Goal: Task Accomplishment & Management: Manage account settings

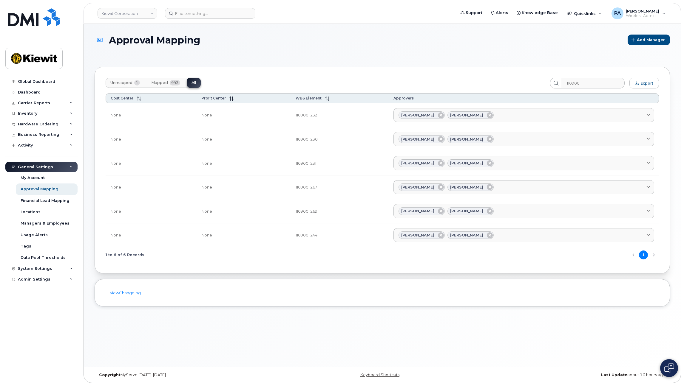
click at [123, 81] on span "Unmapped" at bounding box center [121, 82] width 22 height 5
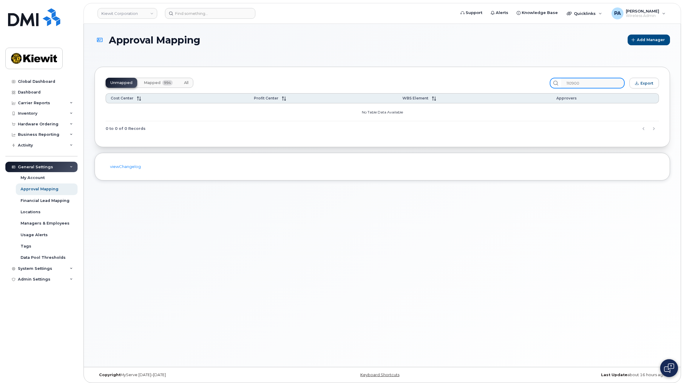
drag, startPoint x: 595, startPoint y: 82, endPoint x: 416, endPoint y: 83, distance: 178.9
click at [416, 83] on div "Unmapped Mapped 994 All 110900 Export" at bounding box center [382, 83] width 553 height 11
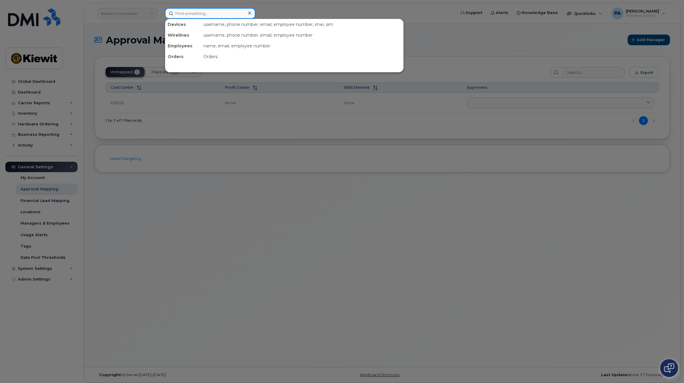
click at [198, 18] on input at bounding box center [210, 13] width 90 height 11
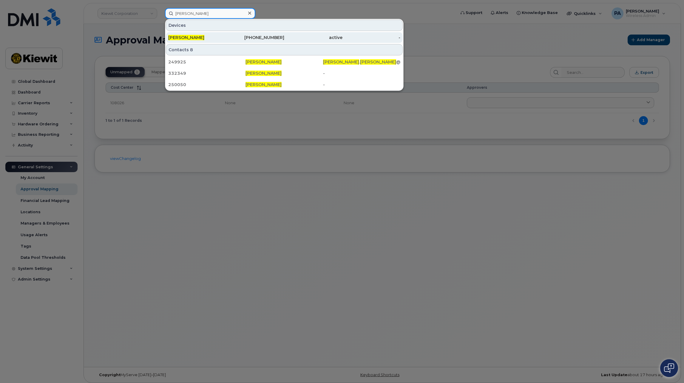
type input "[PERSON_NAME]"
click at [191, 36] on span "James Nolan" at bounding box center [186, 37] width 36 height 5
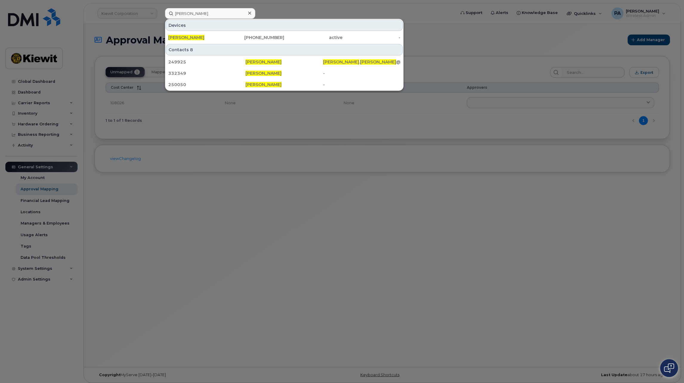
click at [456, 26] on div at bounding box center [342, 191] width 684 height 383
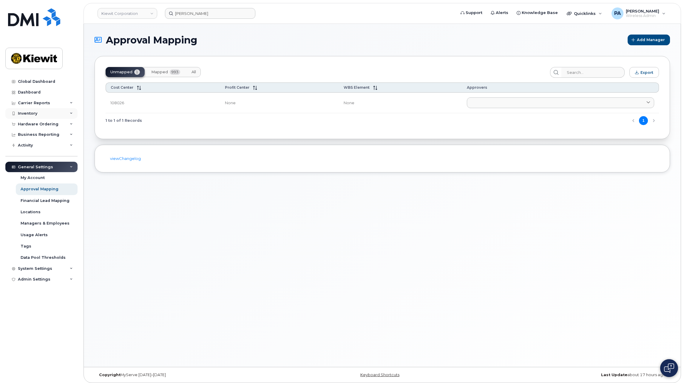
click at [35, 111] on div "Inventory" at bounding box center [41, 113] width 72 height 11
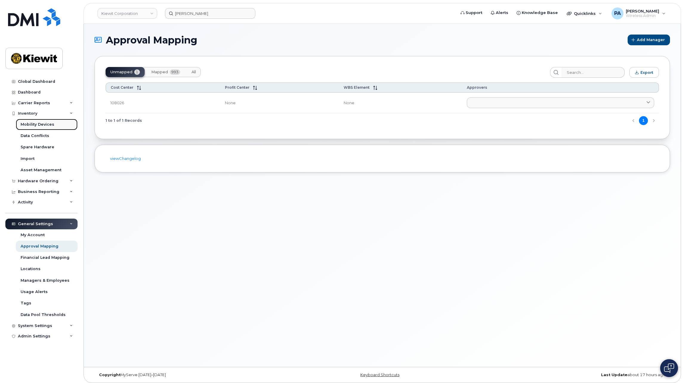
click at [46, 124] on div "Mobility Devices" at bounding box center [38, 124] width 34 height 5
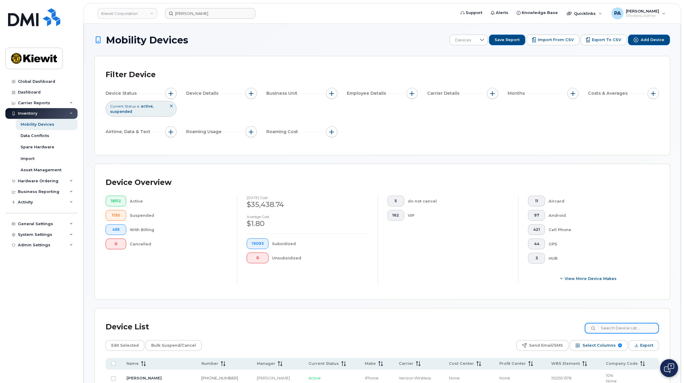
click at [614, 331] on input at bounding box center [621, 328] width 74 height 11
type input "20021"
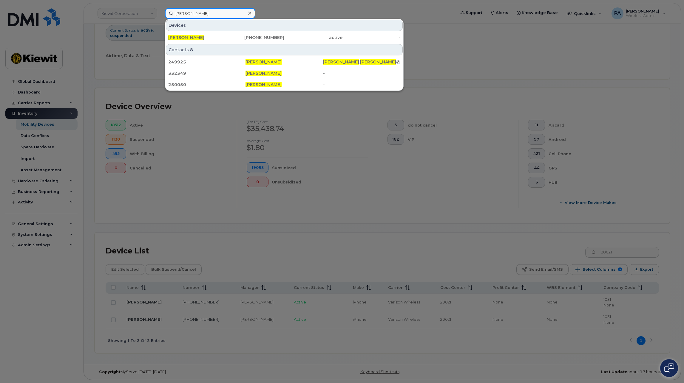
drag, startPoint x: 218, startPoint y: 15, endPoint x: 143, endPoint y: 10, distance: 75.3
click at [160, 10] on div "james nolan Devices James Nolan 913-645-3772 active - Contacts 8 249925 James N…" at bounding box center [308, 13] width 296 height 11
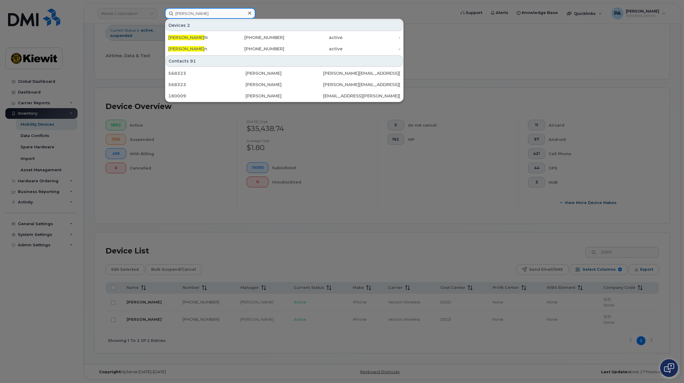
type input "kimball olsen"
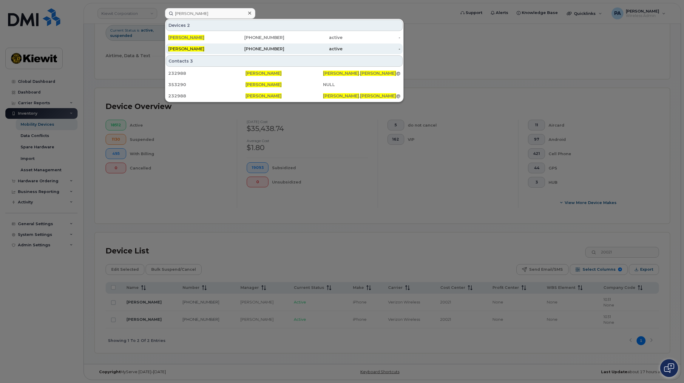
click at [208, 49] on div "Kimball Olsen" at bounding box center [197, 49] width 58 height 6
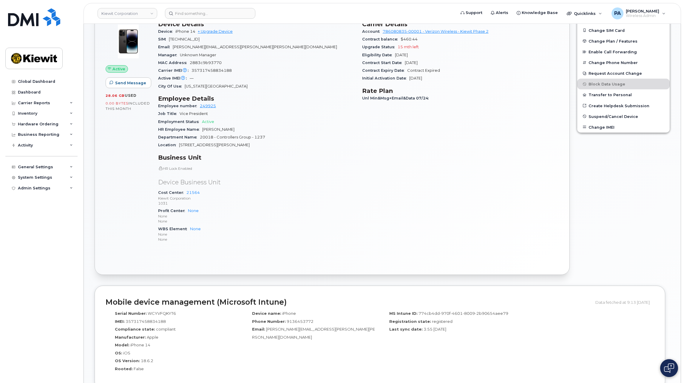
scroll to position [179, 0]
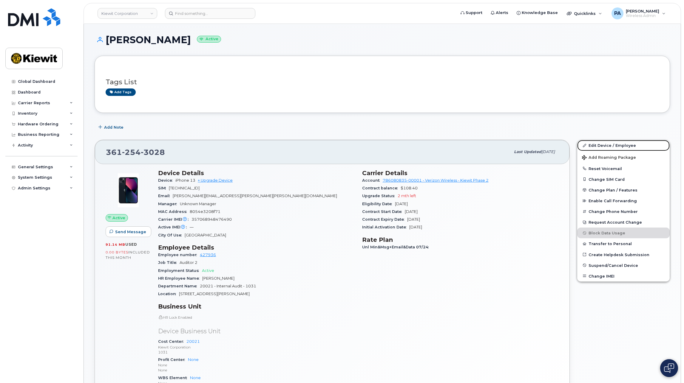
click at [618, 144] on link "Edit Device / Employee" at bounding box center [623, 145] width 92 height 11
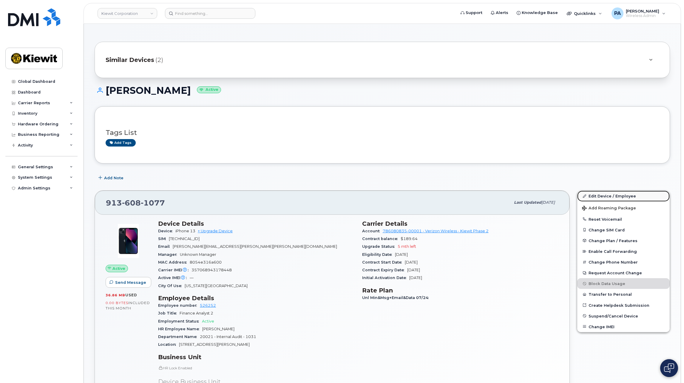
click at [609, 195] on link "Edit Device / Employee" at bounding box center [623, 196] width 92 height 11
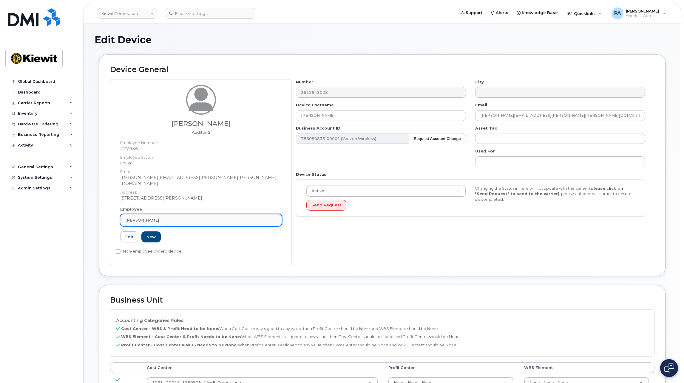
click at [200, 218] on div "Elizabeth Naber" at bounding box center [200, 221] width 151 height 6
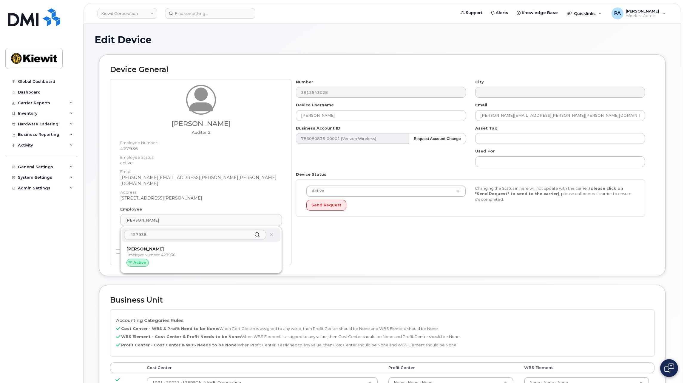
type input "427936"
click at [149, 247] on strong "Elizabeth Naber" at bounding box center [144, 249] width 37 height 5
type input "Elizabeth Naber"
type input "elizabeth.naber@kiewit.com"
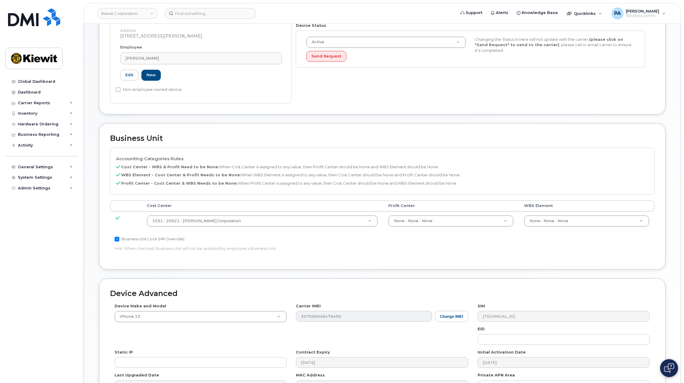
scroll to position [179, 0]
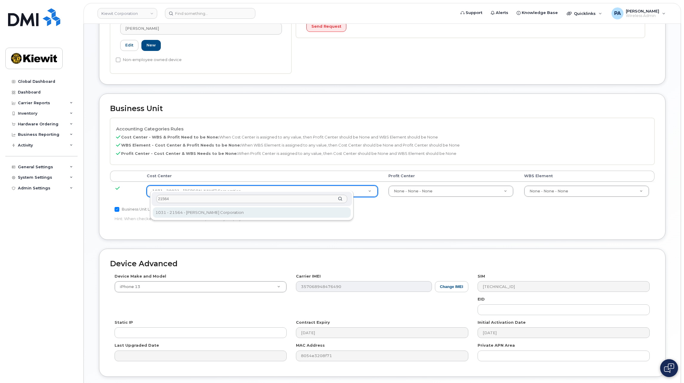
type input "21564"
type input "30347817"
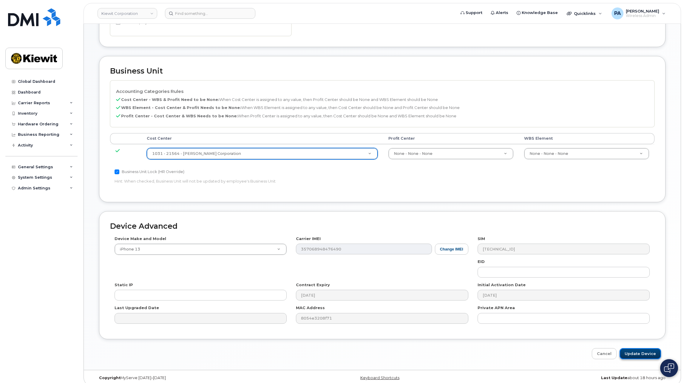
click at [638, 349] on input "Update Device" at bounding box center [639, 354] width 41 height 11
type input "Saving..."
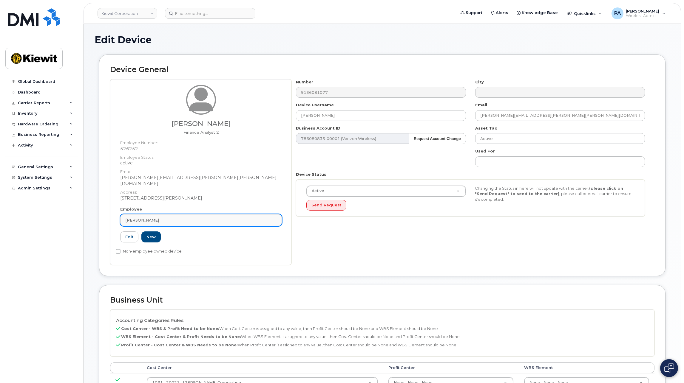
click at [198, 218] on div "[PERSON_NAME]" at bounding box center [200, 221] width 151 height 6
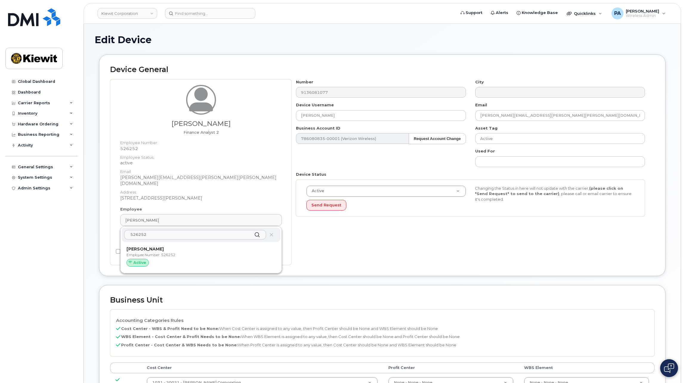
type input "526252"
click at [176, 246] on p "Brandon Burris" at bounding box center [200, 249] width 149 height 6
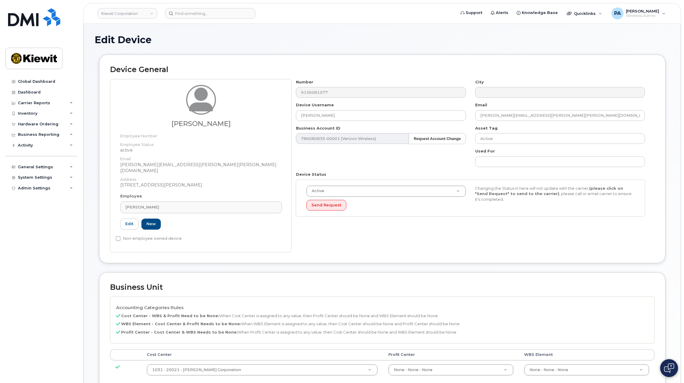
type input "Brandon Burris"
type input "brandon.burris@kiewit.com"
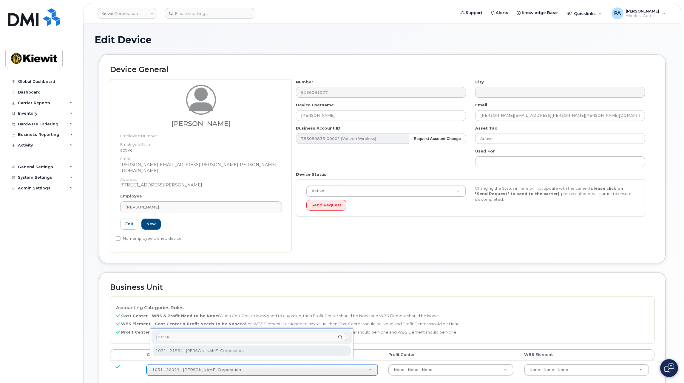
type input "21564"
type input "30347817"
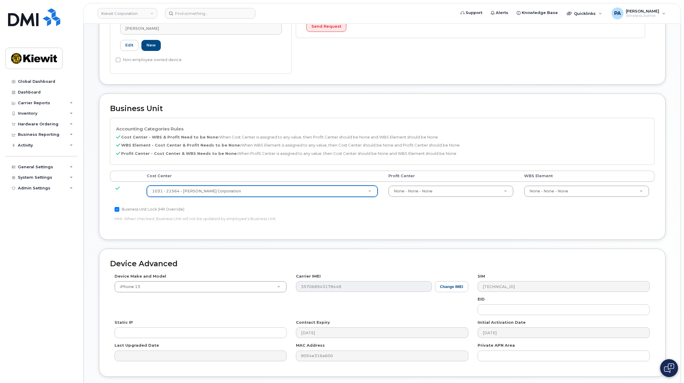
scroll to position [216, 0]
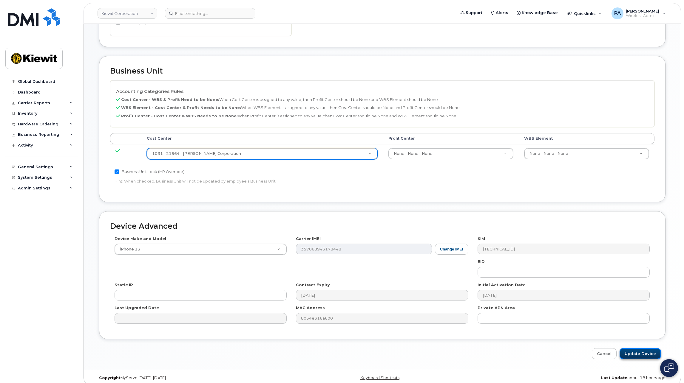
click at [645, 349] on input "Update Device" at bounding box center [639, 354] width 41 height 11
type input "Saving..."
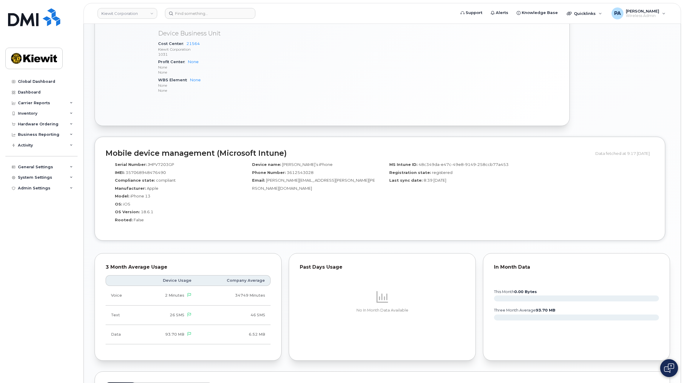
scroll to position [417, 0]
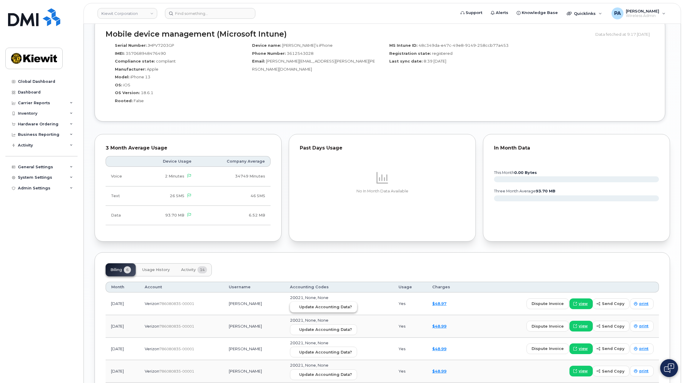
click at [327, 307] on span "Update Accounting Data?" at bounding box center [325, 307] width 53 height 6
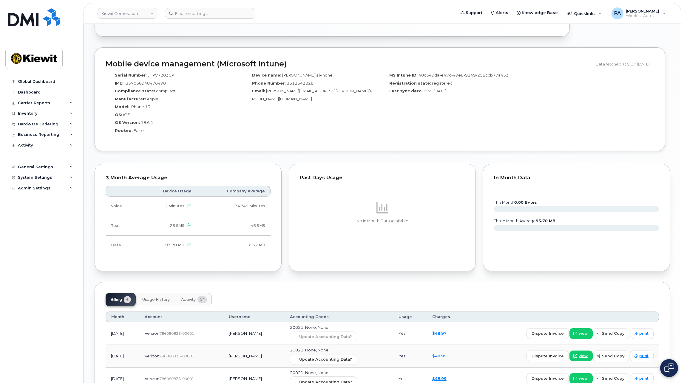
scroll to position [508, 0]
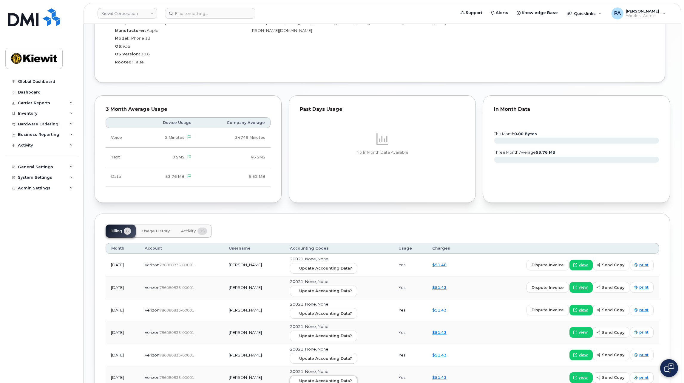
scroll to position [537, 0]
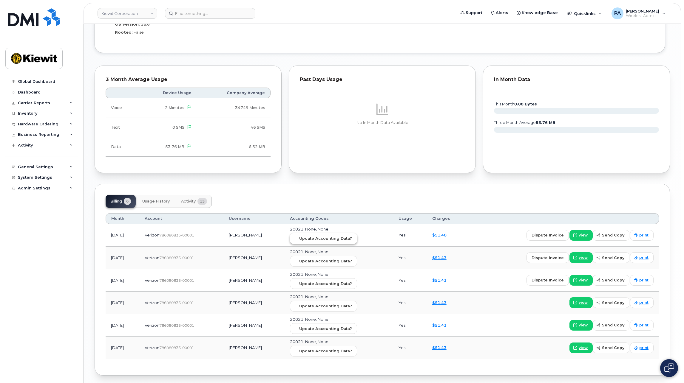
click at [335, 241] on span "Update Accounting Data?" at bounding box center [325, 239] width 53 height 6
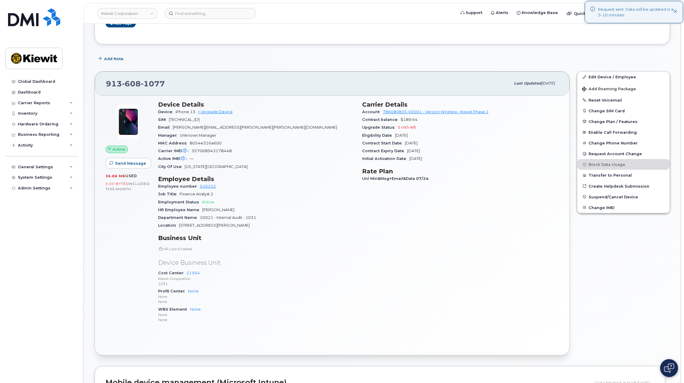
scroll to position [0, 0]
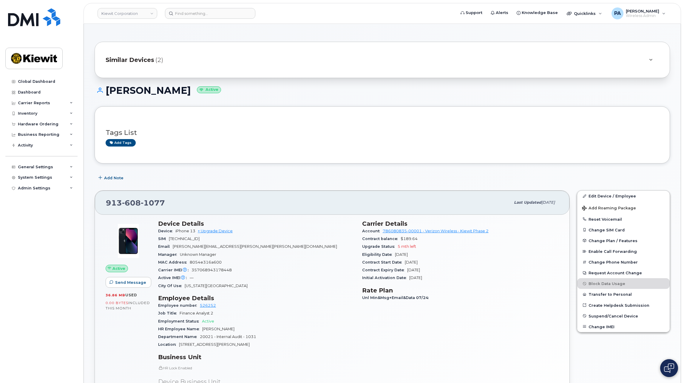
click at [143, 61] on span "Similar Devices" at bounding box center [130, 60] width 49 height 9
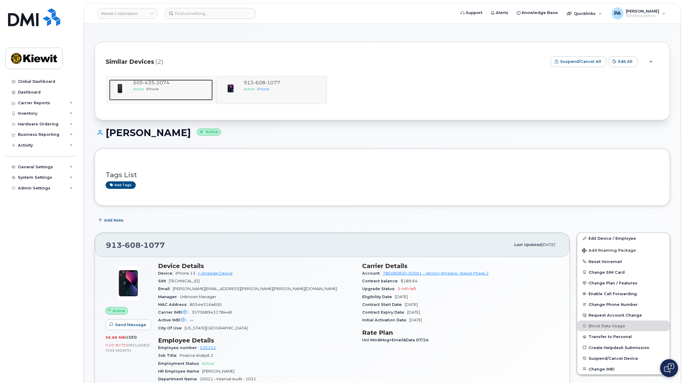
click at [141, 92] on div "[PHONE_NUMBER] Active iPhone" at bounding box center [172, 90] width 82 height 21
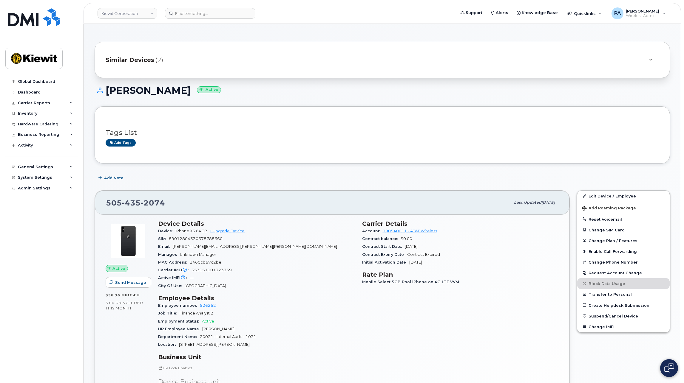
click at [144, 62] on span "Similar Devices" at bounding box center [130, 60] width 49 height 9
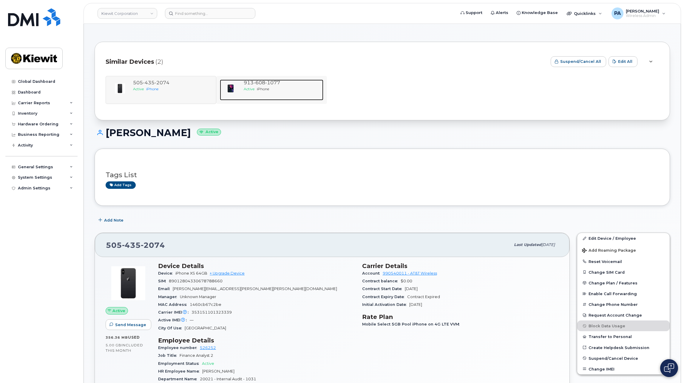
click at [268, 92] on div "[PHONE_NUMBER] Active iPhone" at bounding box center [282, 90] width 82 height 21
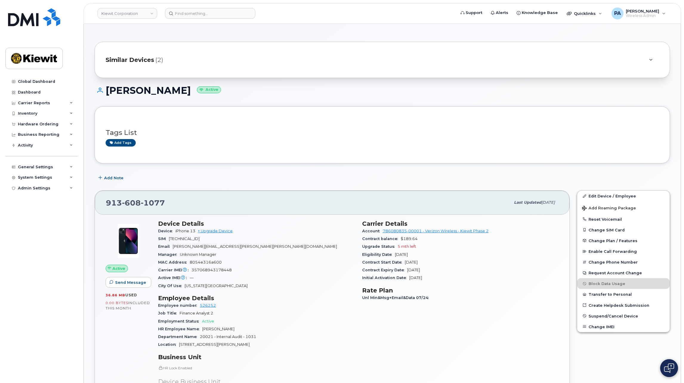
click at [145, 61] on span "Similar Devices" at bounding box center [130, 60] width 49 height 9
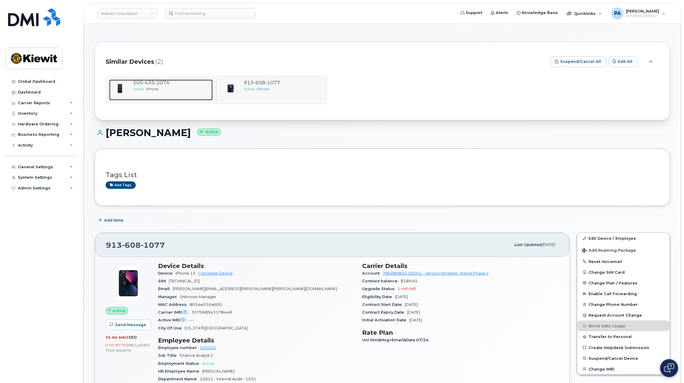
drag, startPoint x: 144, startPoint y: 85, endPoint x: 154, endPoint y: 87, distance: 10.3
click at [154, 85] on span "435" at bounding box center [161, 83] width 15 height 6
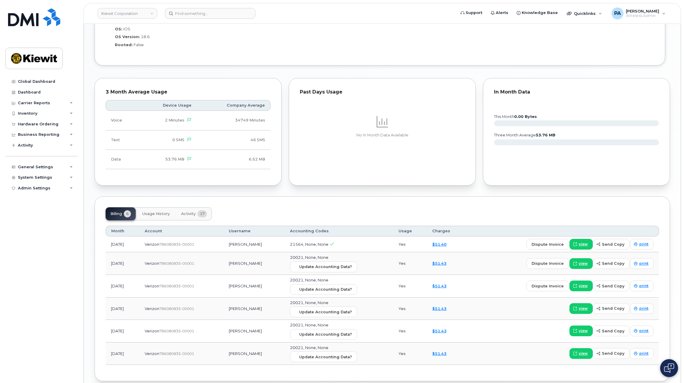
scroll to position [594, 0]
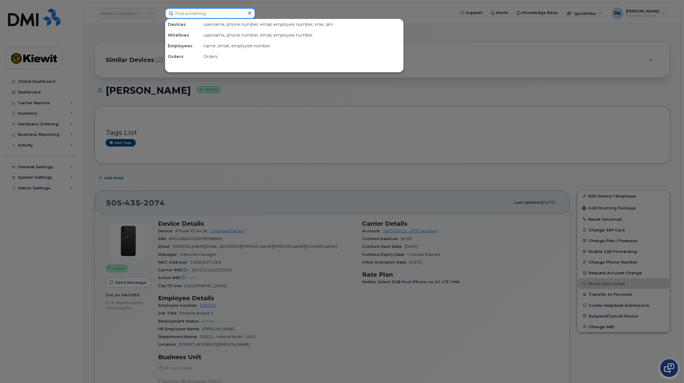
click at [188, 12] on input at bounding box center [210, 13] width 90 height 11
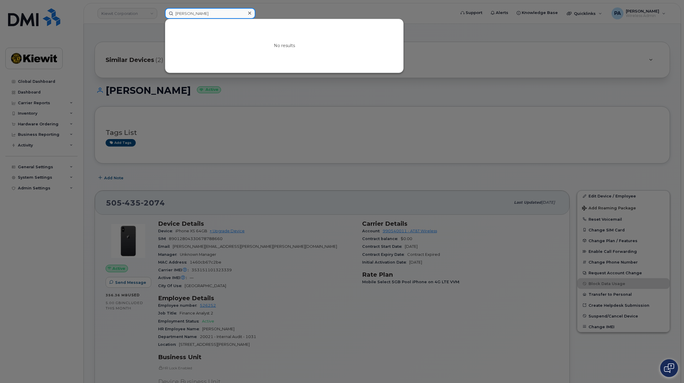
drag, startPoint x: 187, startPoint y: 12, endPoint x: 202, endPoint y: 19, distance: 16.8
click at [187, 12] on input "[PERSON_NAME]" at bounding box center [210, 13] width 90 height 11
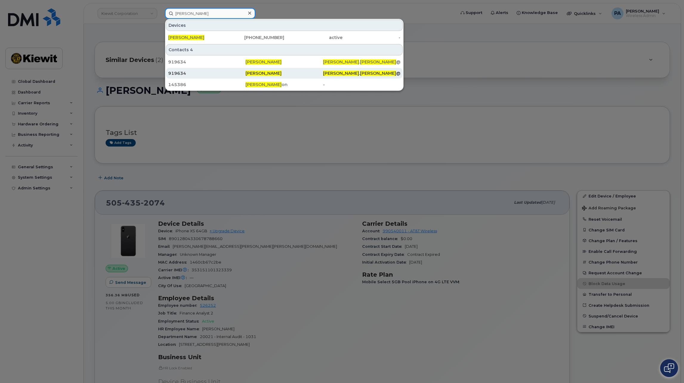
type input "[PERSON_NAME]"
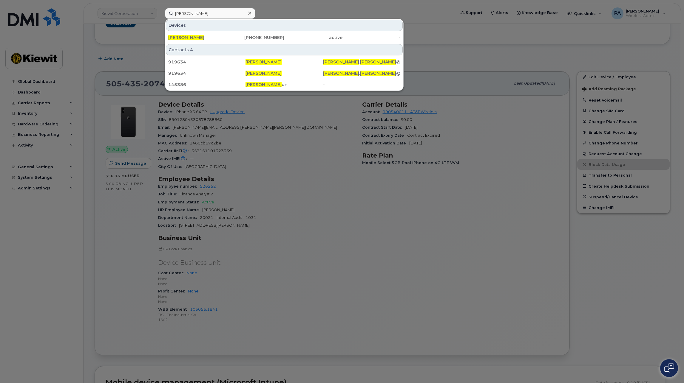
scroll to position [30, 0]
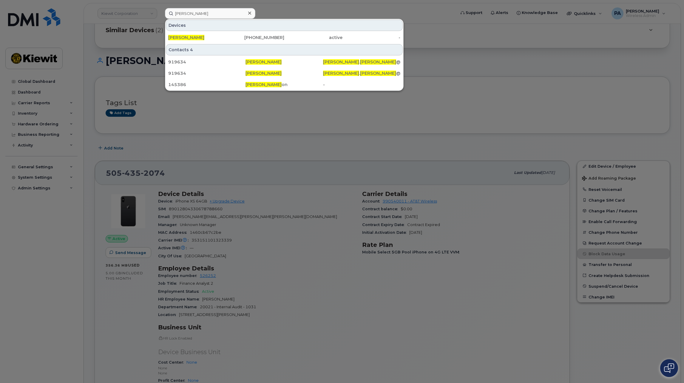
click at [607, 164] on div at bounding box center [342, 191] width 684 height 383
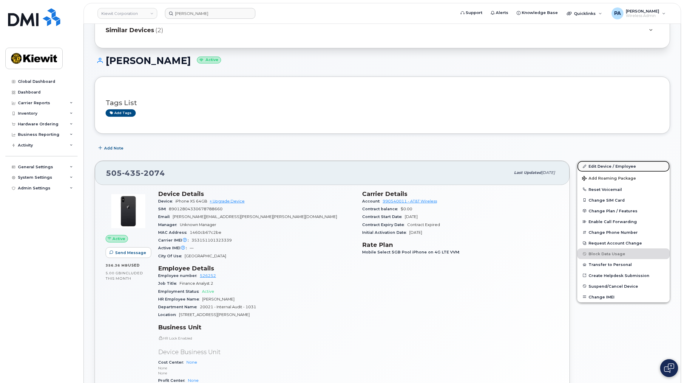
click at [607, 165] on link "Edit Device / Employee" at bounding box center [623, 166] width 92 height 11
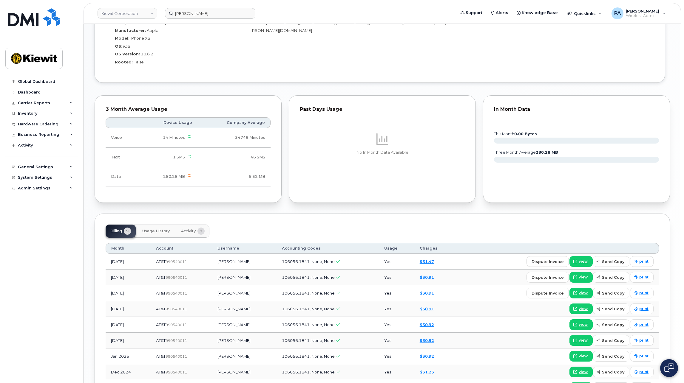
scroll to position [566, 0]
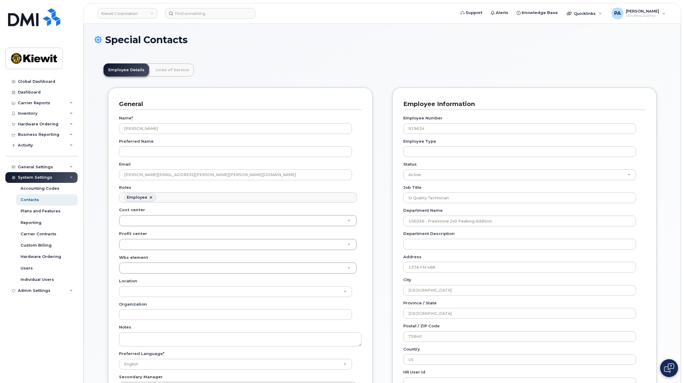
scroll to position [18, 0]
click at [166, 69] on link "Lines of Service" at bounding box center [172, 70] width 43 height 13
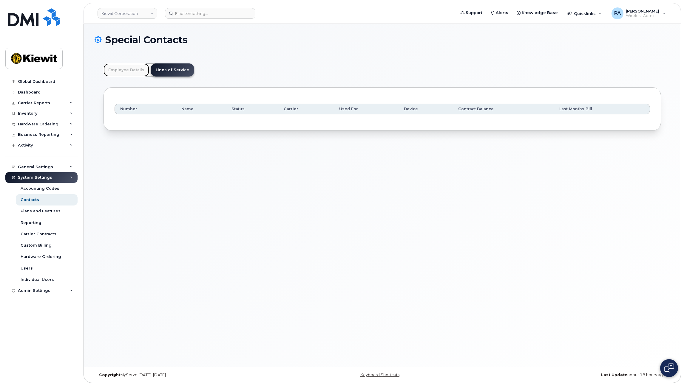
click at [128, 71] on link "Employee Details" at bounding box center [126, 70] width 46 height 13
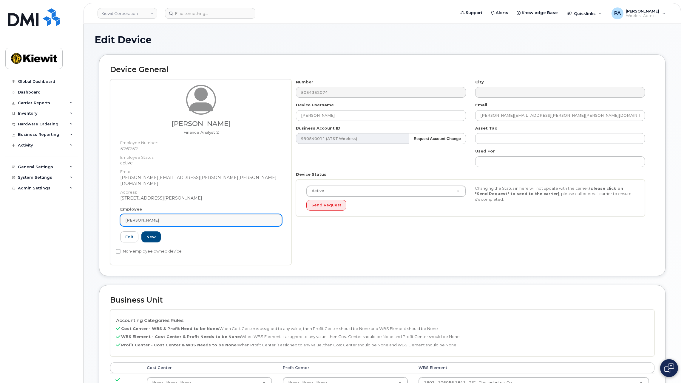
click at [165, 218] on div "Brandon Burris" at bounding box center [200, 221] width 151 height 6
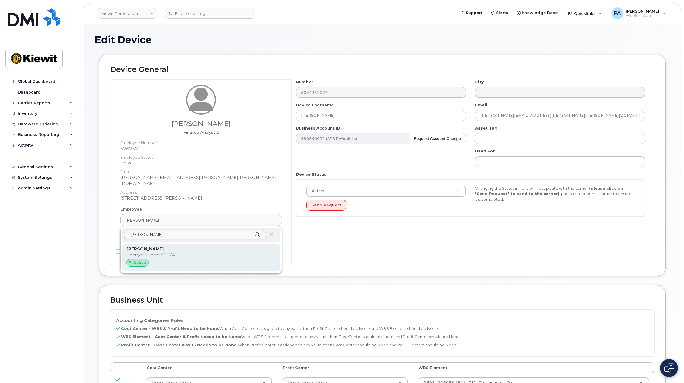
type input "lindsey james"
click at [154, 253] on p "Employee Number: 919634" at bounding box center [200, 255] width 149 height 5
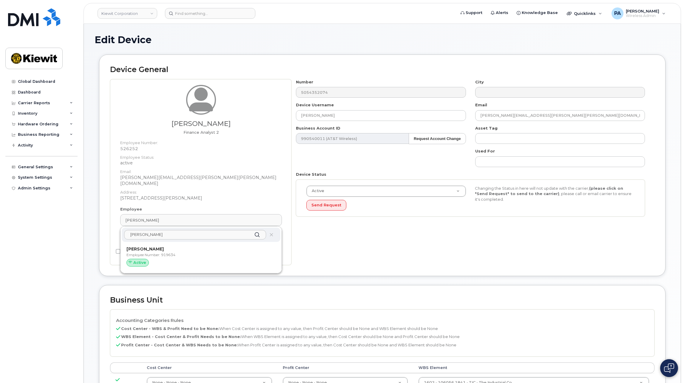
type input "919634"
type input "[PERSON_NAME]"
type input "lindsey.james@kiewit.com"
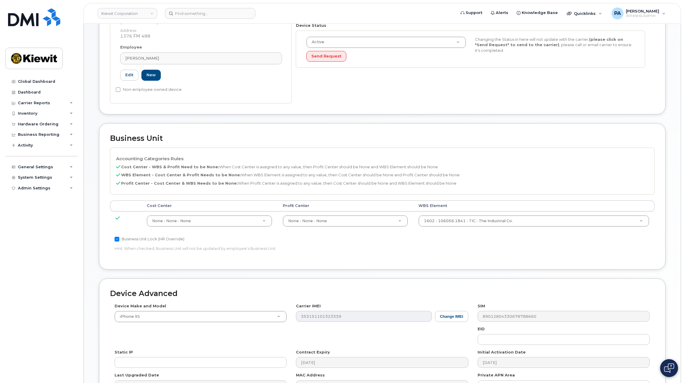
scroll to position [216, 0]
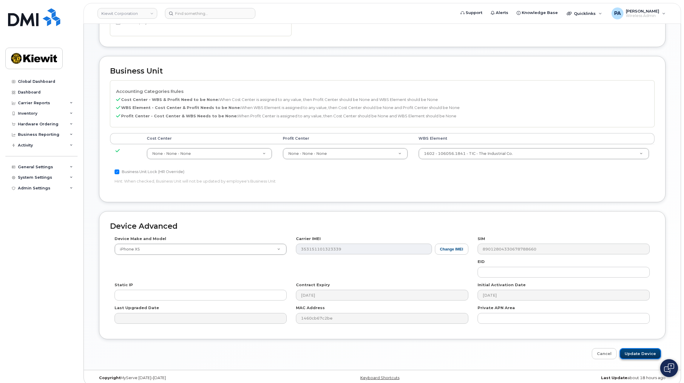
click at [639, 349] on input "Update Device" at bounding box center [639, 354] width 41 height 11
type input "Update Device"
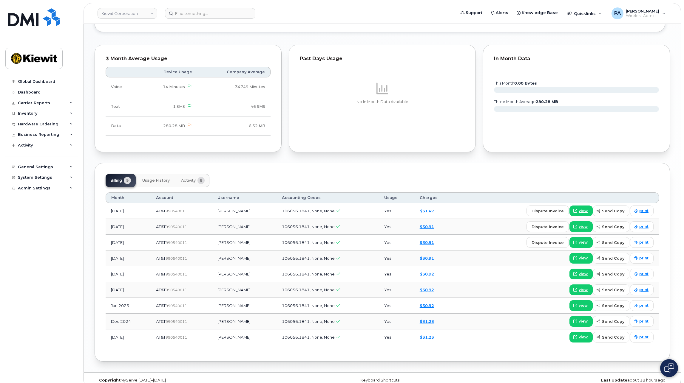
scroll to position [515, 0]
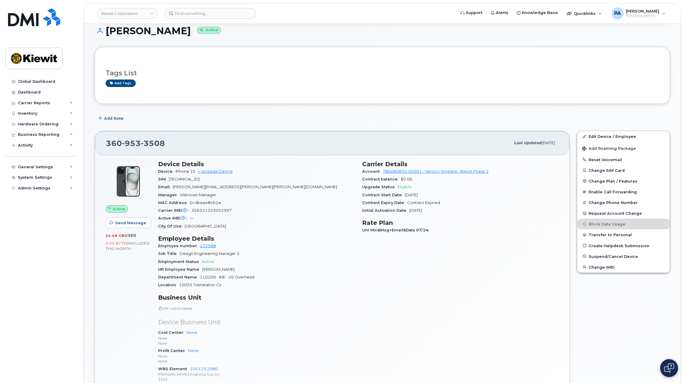
scroll to position [30, 0]
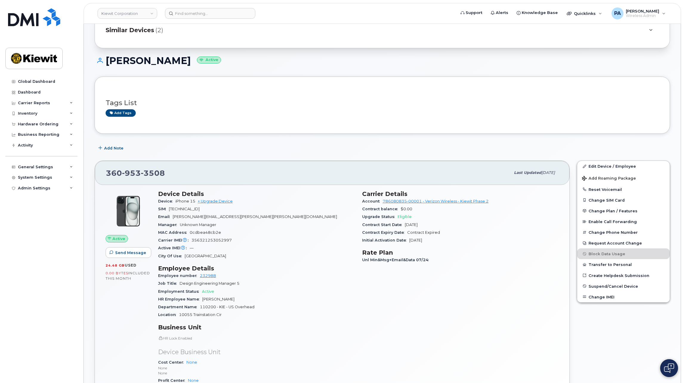
click at [138, 34] on span "Similar Devices" at bounding box center [130, 30] width 49 height 9
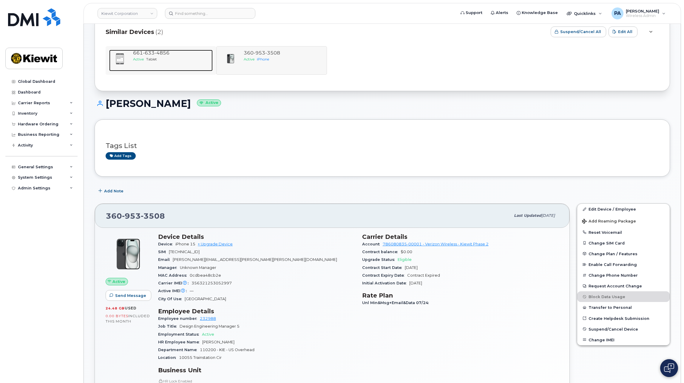
click at [154, 54] on span "633" at bounding box center [161, 53] width 15 height 6
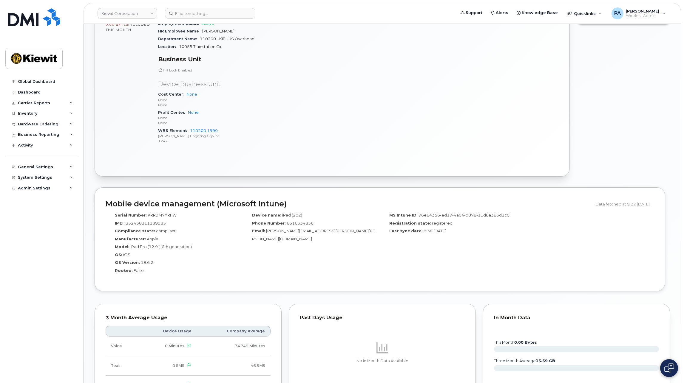
scroll to position [89, 0]
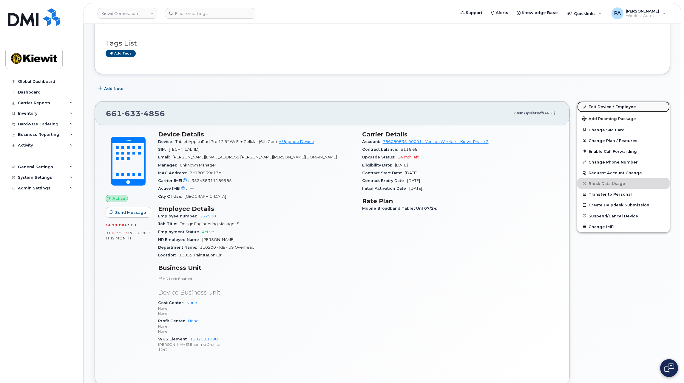
click at [603, 109] on link "Edit Device / Employee" at bounding box center [623, 106] width 92 height 11
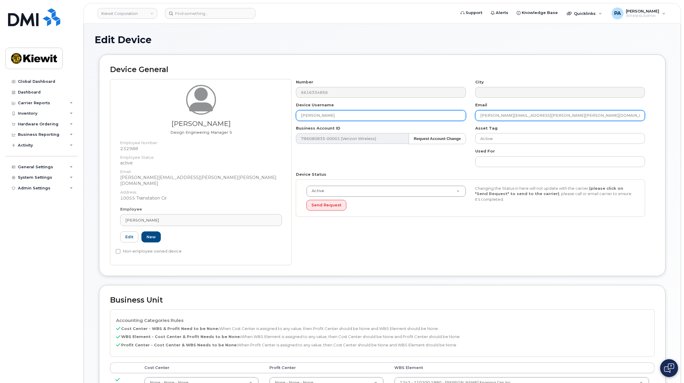
drag, startPoint x: 418, startPoint y: 112, endPoint x: 414, endPoint y: 112, distance: 3.3
click at [414, 112] on div "Number 6616334856 City Device Username KIMBALL OLSEN Email KIMBALL.OLSEN@KIEWIT…" at bounding box center [470, 150] width 358 height 142
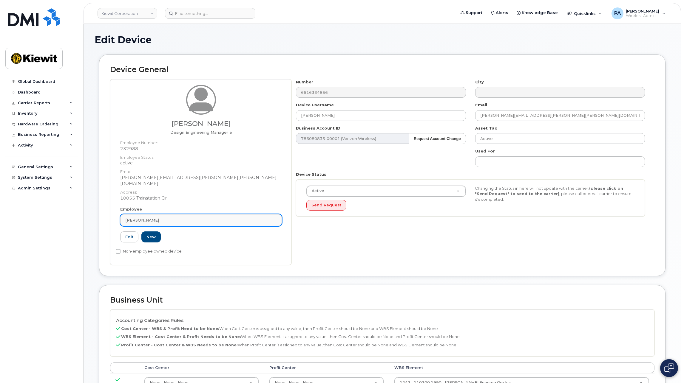
click at [186, 214] on link "[PERSON_NAME]" at bounding box center [201, 220] width 162 height 12
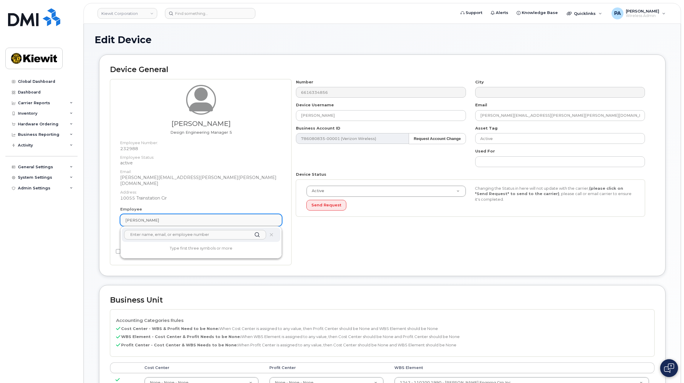
paste input "KIMBALL.OLSEN@KIEWIT.COM"
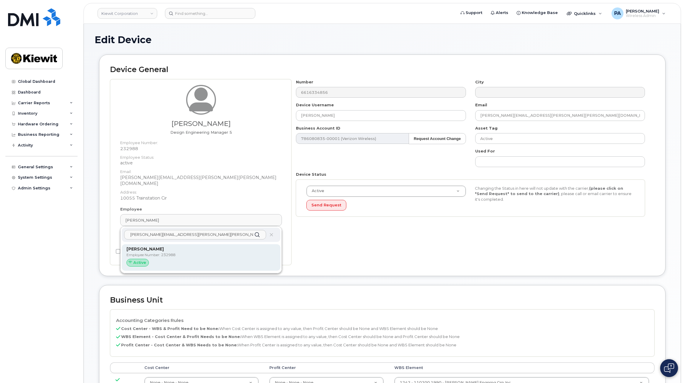
type input "KIMBALL.OLSEN@KIEWIT.COM"
click at [188, 247] on div "Kimball Olsen Employee Number: 232988 Active" at bounding box center [200, 257] width 149 height 23
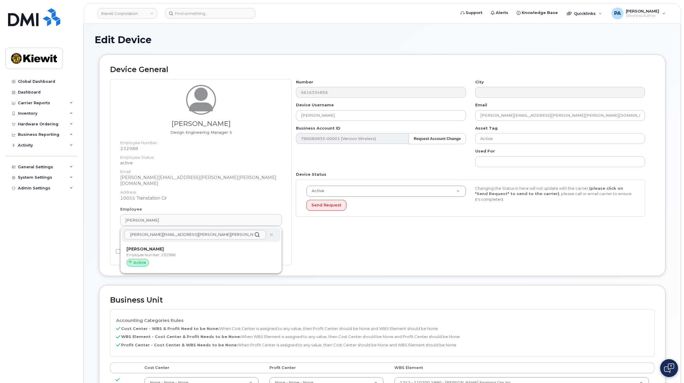
type input "[PERSON_NAME]"
type input "kimball.olsen@kiewit.com"
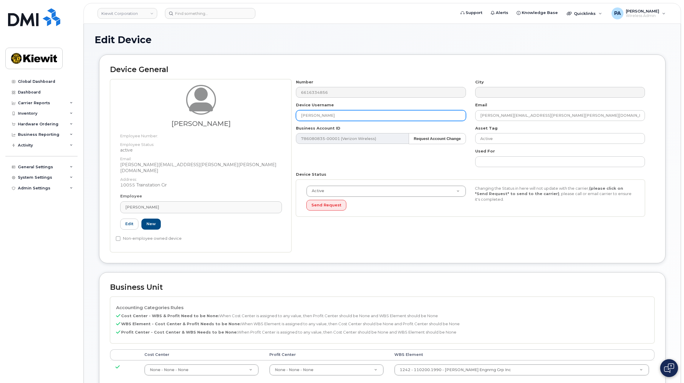
click at [383, 113] on input "[PERSON_NAME]" at bounding box center [381, 115] width 170 height 11
type input "Saving..."
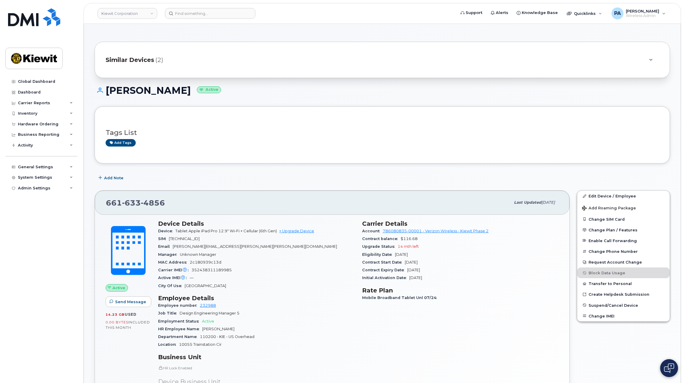
click at [140, 63] on span "Similar Devices" at bounding box center [130, 60] width 49 height 9
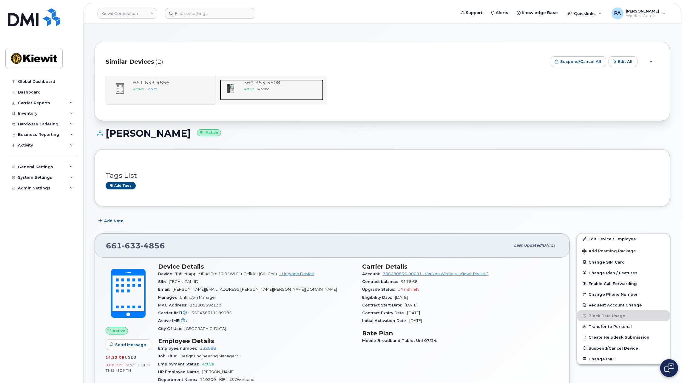
click at [241, 84] on div "[PHONE_NUMBER] Active iPhone" at bounding box center [282, 90] width 82 height 21
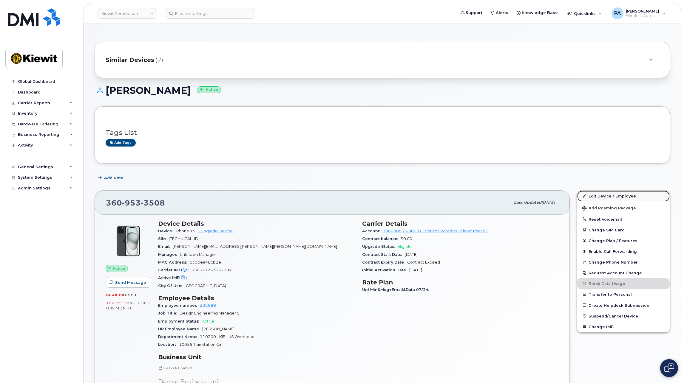
click at [611, 194] on link "Edit Device / Employee" at bounding box center [623, 196] width 92 height 11
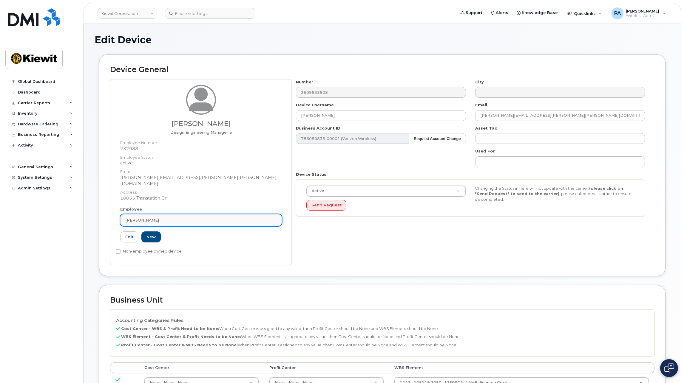
click at [191, 218] on div "[PERSON_NAME]" at bounding box center [200, 221] width 151 height 6
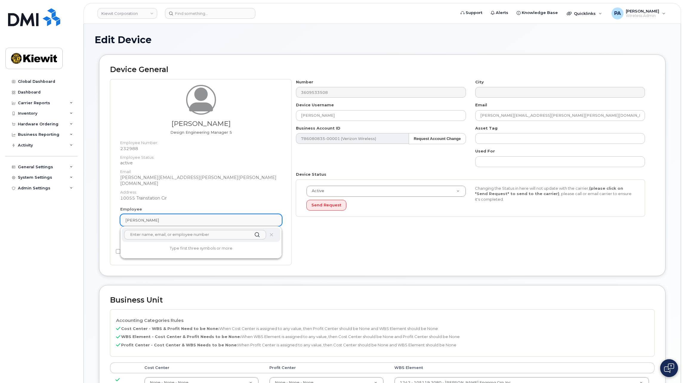
paste input "KIMBALL.OLSEN@KIEWIT.COM"
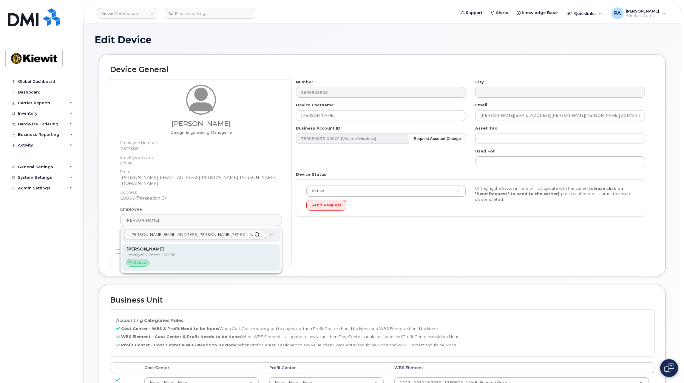
type input "KIMBALL.OLSEN@KIEWIT.COM"
click at [162, 244] on div "Kimball Olsen Employee Number: 232988 Active" at bounding box center [201, 257] width 159 height 27
type input "[PERSON_NAME][EMAIL_ADDRESS][PERSON_NAME][PERSON_NAME][DOMAIN_NAME]"
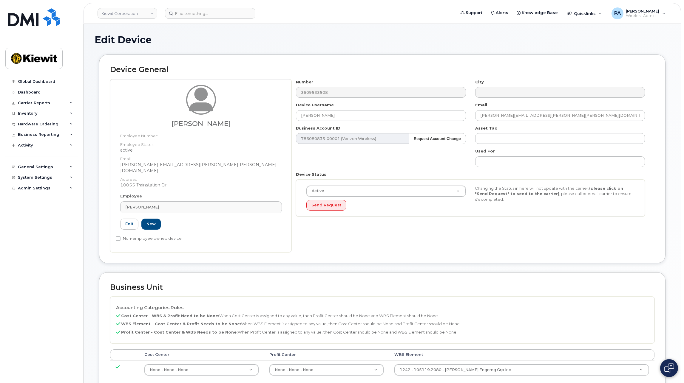
scroll to position [119, 0]
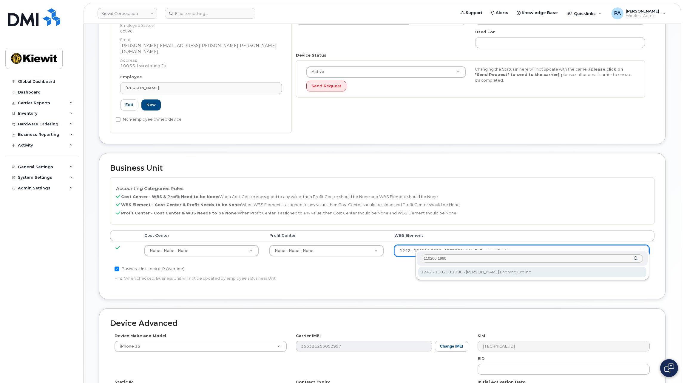
type input "110200.1990"
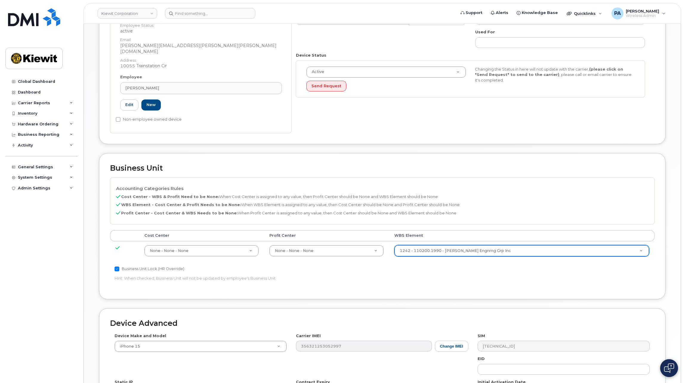
type input "29990217"
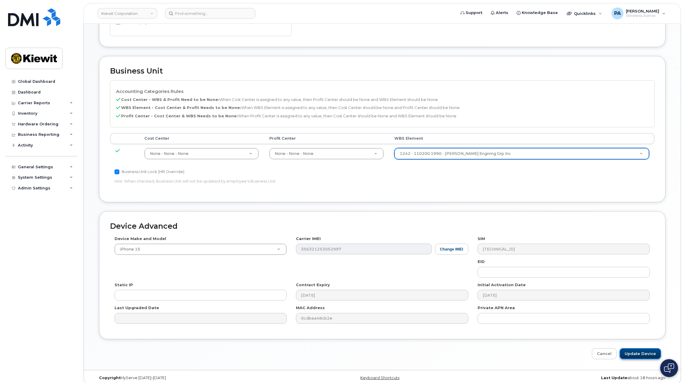
click at [629, 349] on input "Update Device" at bounding box center [639, 354] width 41 height 11
type input "Saving..."
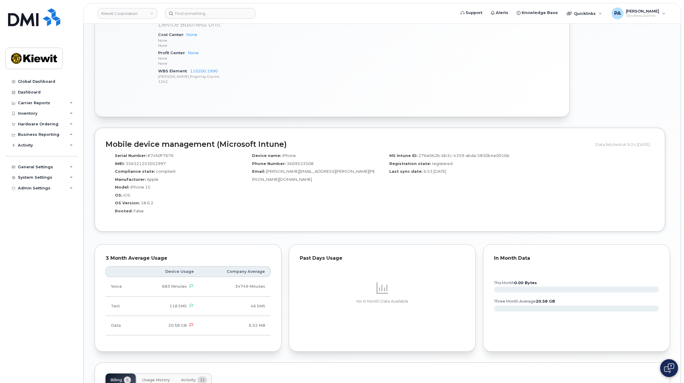
scroll to position [537, 0]
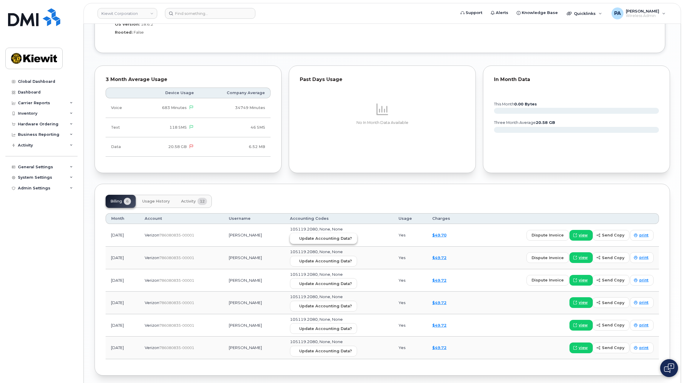
click at [313, 236] on span "Update Accounting Data?" at bounding box center [325, 239] width 53 height 6
click at [56, 122] on div "Hardware Ordering" at bounding box center [41, 124] width 72 height 11
click at [33, 148] on div "Orders" at bounding box center [28, 146] width 15 height 5
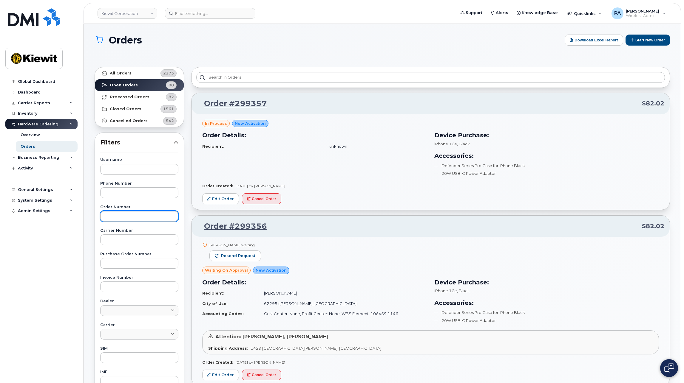
drag, startPoint x: 122, startPoint y: 218, endPoint x: 191, endPoint y: 213, distance: 69.3
click at [123, 218] on input "text" at bounding box center [139, 216] width 78 height 11
type input "299273"
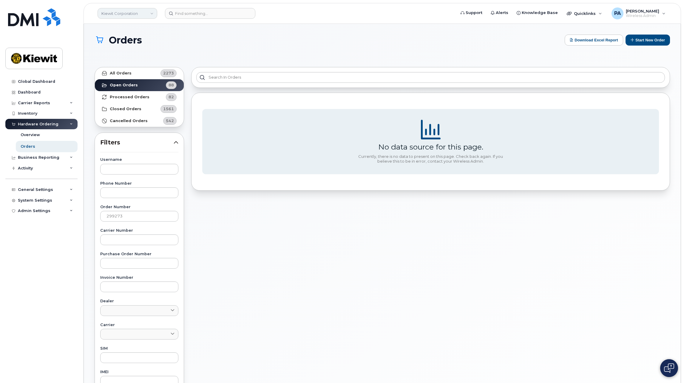
click at [137, 14] on link "Kiewit Corporation" at bounding box center [127, 13] width 60 height 11
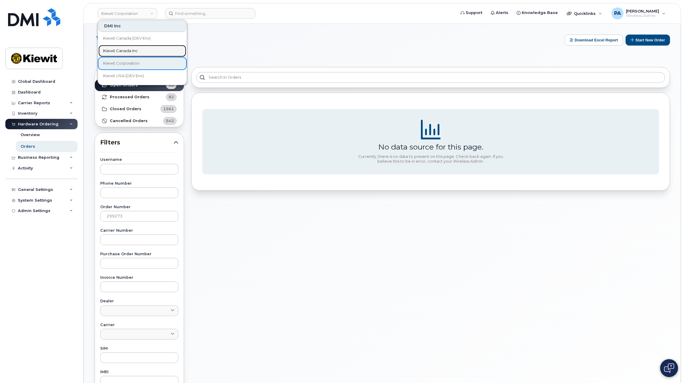
drag, startPoint x: 126, startPoint y: 53, endPoint x: 131, endPoint y: 59, distance: 8.1
click at [126, 53] on span "Kiewit Canada Inc" at bounding box center [120, 51] width 35 height 6
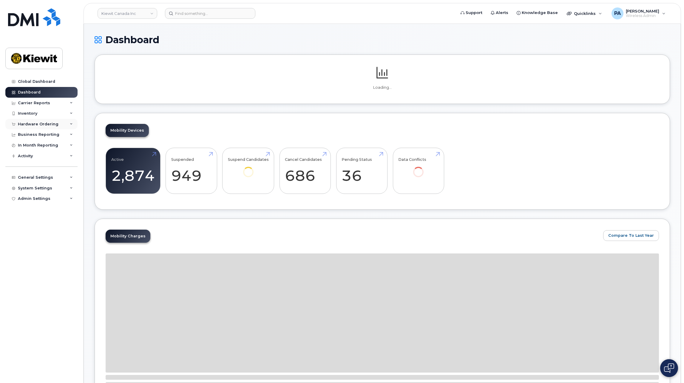
click at [33, 124] on div "Hardware Ordering" at bounding box center [38, 124] width 41 height 5
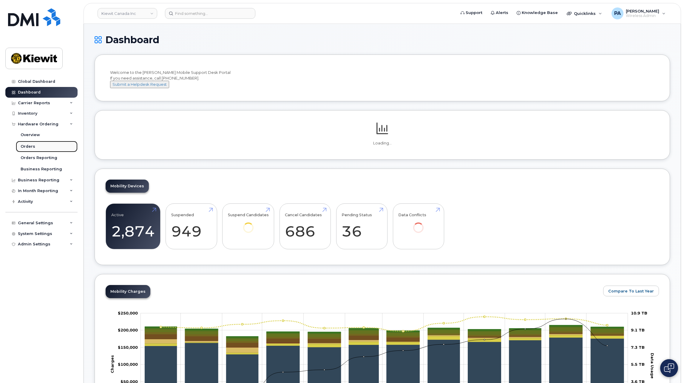
click at [32, 149] on div "Orders" at bounding box center [28, 146] width 15 height 5
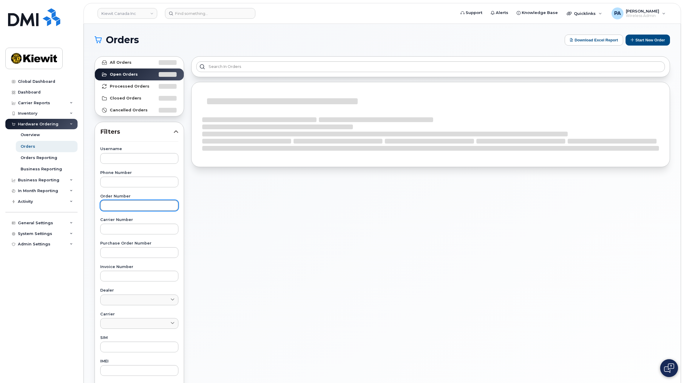
click at [124, 208] on input "text" at bounding box center [139, 205] width 78 height 11
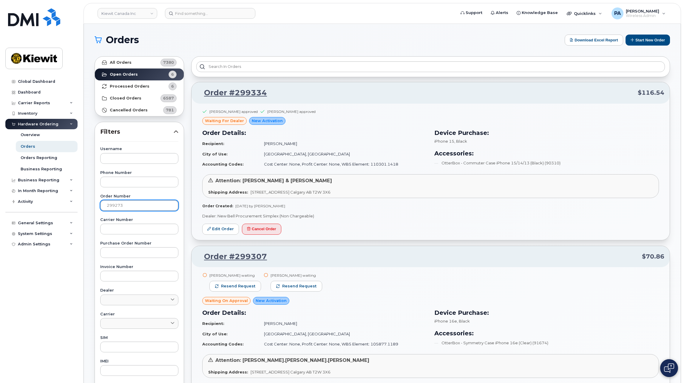
type input "299273"
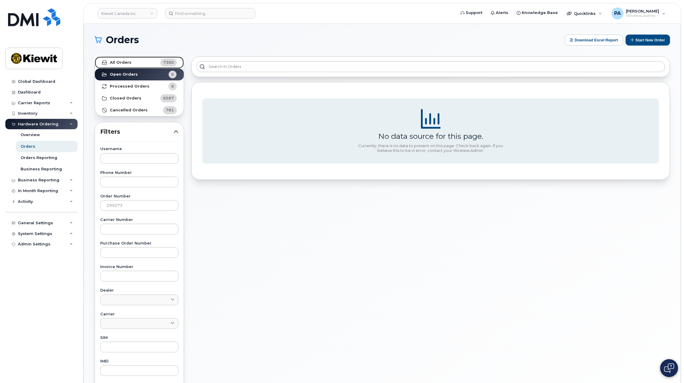
click at [118, 63] on strong "All Orders" at bounding box center [121, 62] width 22 height 5
click at [107, 17] on link "Kiewit Canada Inc" at bounding box center [127, 13] width 60 height 11
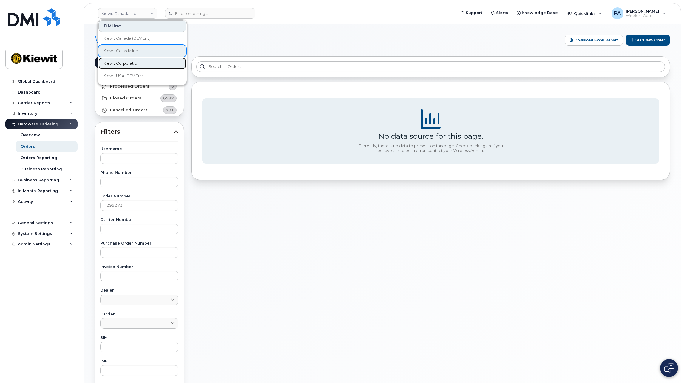
click at [115, 61] on span "Kiewit Corporation" at bounding box center [121, 64] width 36 height 6
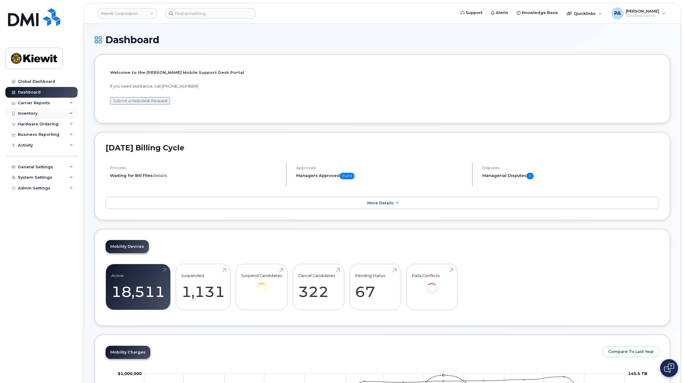
click at [42, 112] on div "Inventory" at bounding box center [41, 113] width 72 height 11
click at [43, 125] on div "Mobility Devices" at bounding box center [38, 124] width 34 height 5
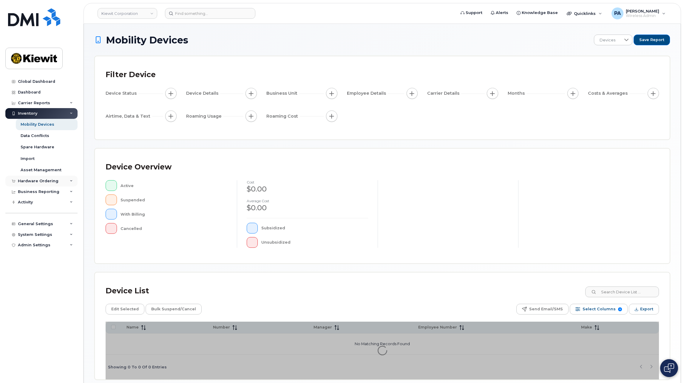
click at [36, 182] on div "Hardware Ordering" at bounding box center [38, 181] width 41 height 5
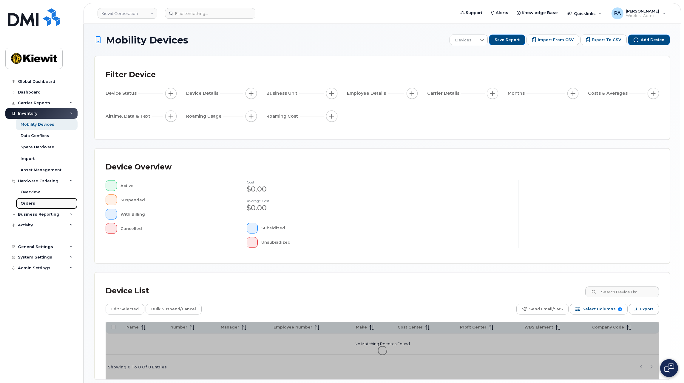
click at [32, 202] on div "Orders" at bounding box center [28, 203] width 15 height 5
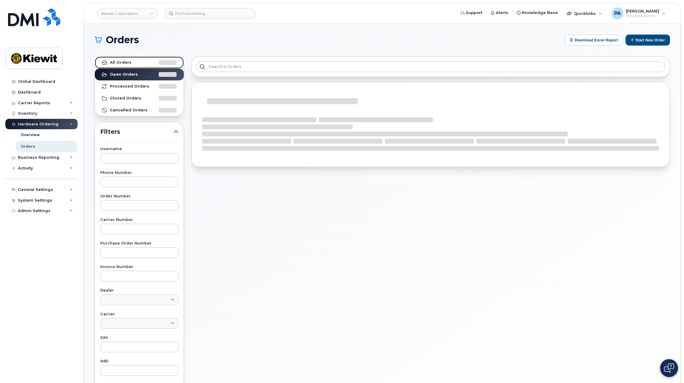
click at [133, 64] on link "All Orders" at bounding box center [139, 63] width 89 height 12
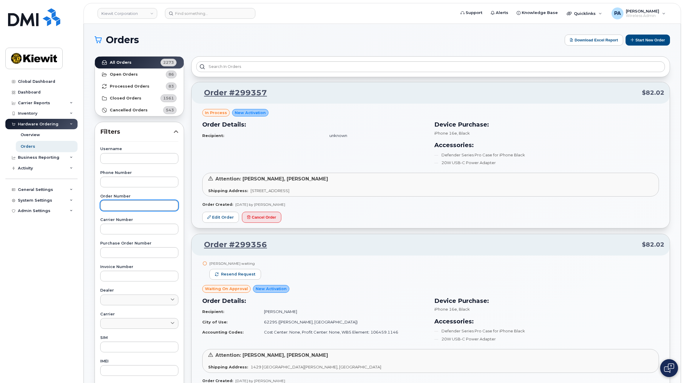
click at [119, 205] on input "text" at bounding box center [139, 205] width 78 height 11
type input "299273"
